Goal: Check status: Check status

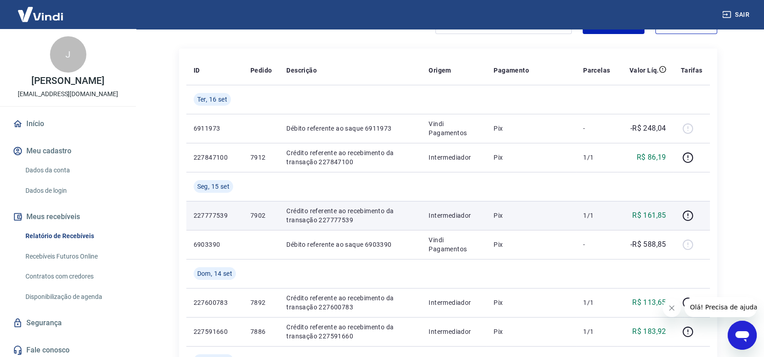
click at [343, 219] on p "Crédito referente ao recebimento da transação 227777539" at bounding box center [350, 216] width 128 height 18
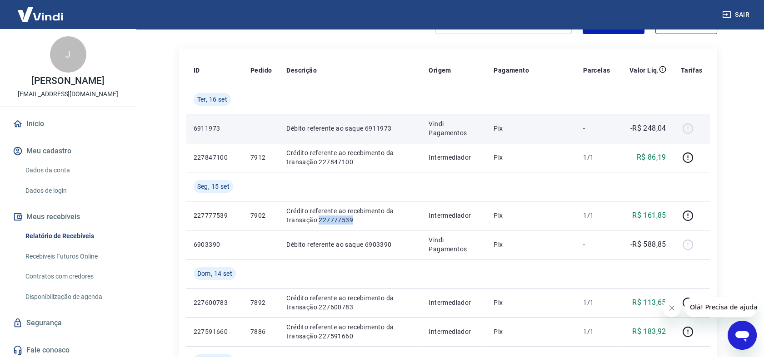
copy p "227777539"
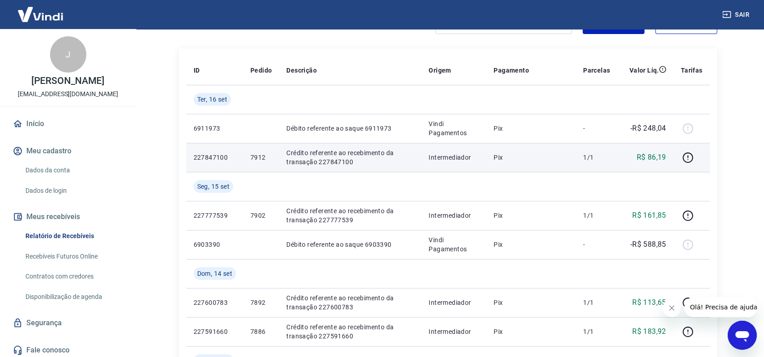
click at [336, 167] on td "Crédito referente ao recebimento da transação 227847100" at bounding box center [350, 157] width 142 height 29
click at [336, 162] on p "Crédito referente ao recebimento da transação 227847100" at bounding box center [350, 158] width 128 height 18
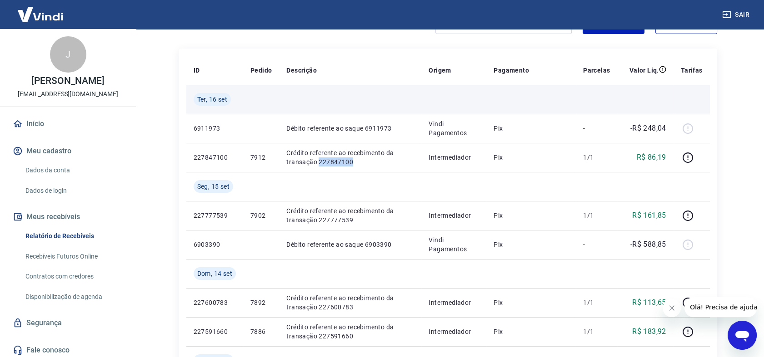
copy p "227847100"
